Goal: Information Seeking & Learning: Compare options

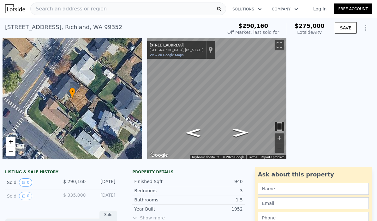
click at [58, 9] on span "Search an address or region" at bounding box center [69, 9] width 76 height 8
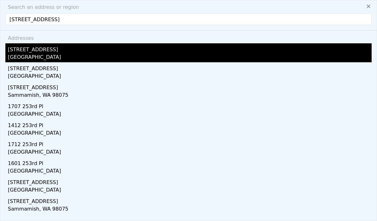
type input "[STREET_ADDRESS]"
click at [26, 58] on div "[GEOGRAPHIC_DATA]" at bounding box center [190, 57] width 364 height 9
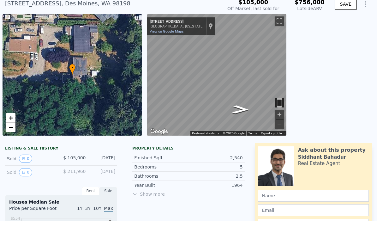
click at [170, 53] on link "View on Google Maps" at bounding box center [167, 55] width 34 height 4
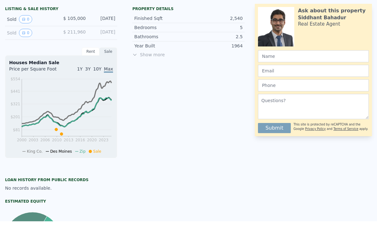
scroll to position [142, 0]
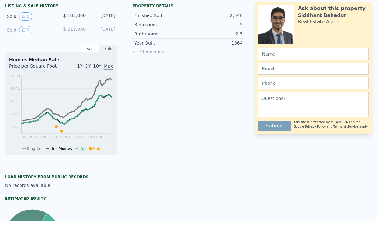
click at [149, 72] on span "Show more" at bounding box center [188, 75] width 112 height 6
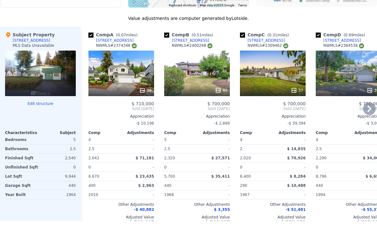
scroll to position [588, 0]
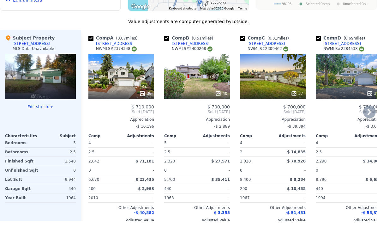
click at [128, 99] on div "Comp A ( 0.07 miles) [STREET_ADDRESS] # 2374348 39 $ 710,000 Sold [DATE] Apprec…" at bounding box center [121, 155] width 71 height 203
click at [135, 112] on div at bounding box center [121, 117] width 66 height 11
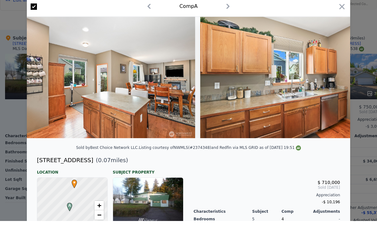
scroll to position [0, 1676]
click at [13, 58] on div at bounding box center [188, 122] width 377 height 245
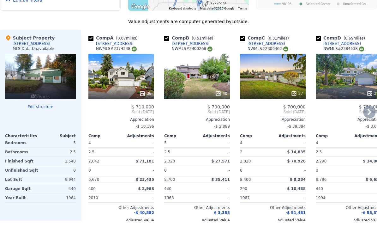
click at [91, 60] on input "checkbox" at bounding box center [90, 62] width 5 height 5
checkbox input "false"
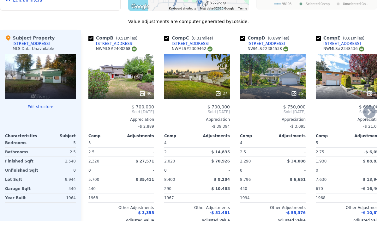
click at [132, 78] on div "40" at bounding box center [121, 100] width 66 height 45
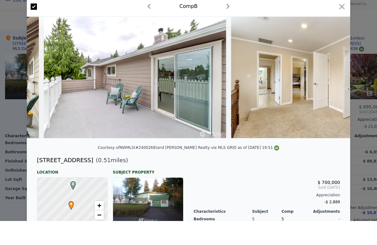
scroll to position [0, 4635]
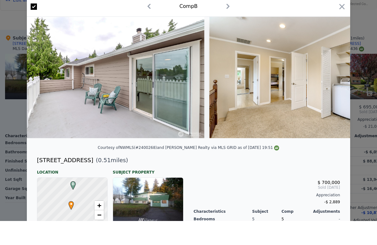
click at [21, 72] on div at bounding box center [188, 122] width 377 height 245
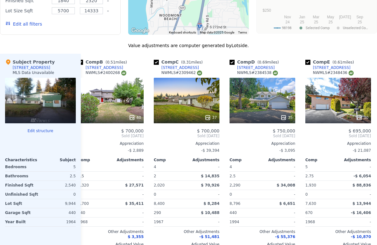
scroll to position [0, 11]
click at [275, 112] on div at bounding box center [262, 117] width 66 height 11
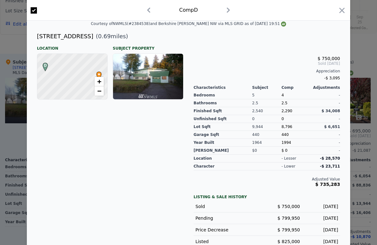
scroll to position [148, 0]
click at [14, 119] on div at bounding box center [188, 122] width 377 height 245
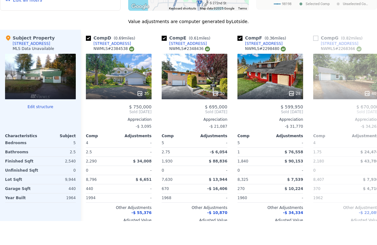
scroll to position [0, 149]
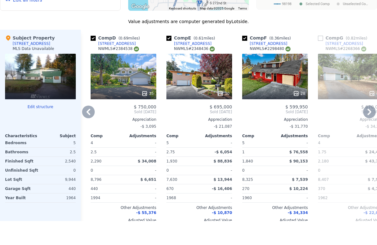
click at [216, 112] on div at bounding box center [199, 117] width 66 height 11
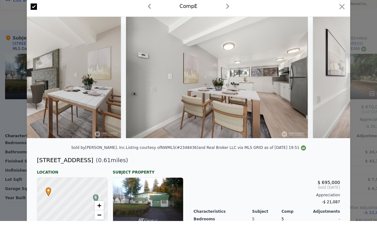
scroll to position [0, 1031]
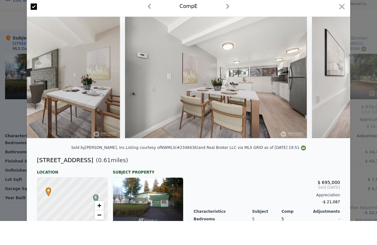
click at [19, 86] on div at bounding box center [188, 122] width 377 height 245
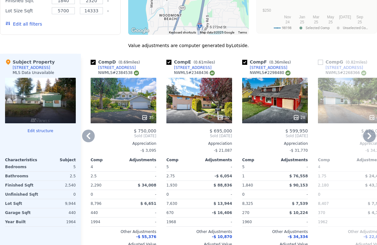
click at [289, 116] on div "28" at bounding box center [275, 117] width 60 height 6
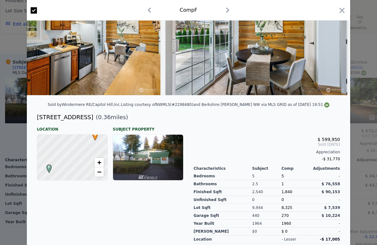
scroll to position [28, 0]
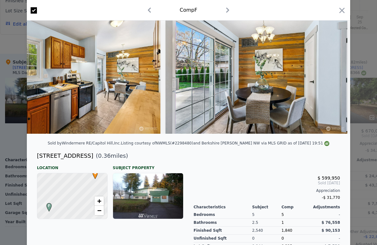
click at [10, 104] on div at bounding box center [188, 122] width 377 height 245
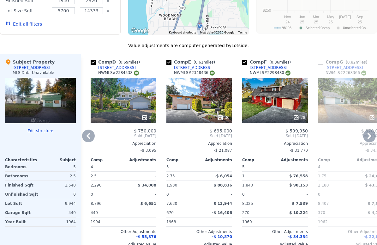
click at [245, 60] on input "checkbox" at bounding box center [244, 62] width 5 height 5
checkbox input "false"
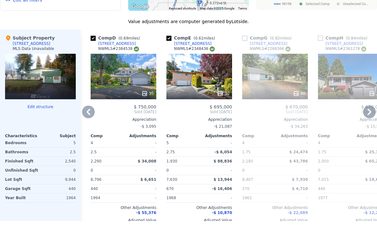
click at [88, 129] on icon at bounding box center [88, 135] width 13 height 13
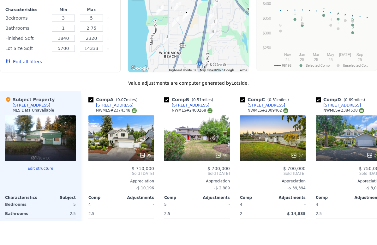
scroll to position [525, 0]
